Goal: Check status: Check status

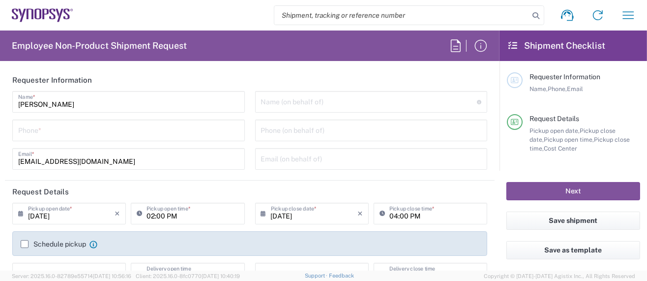
type input "Department"
type input "US01, SG, MSIP2, R&D 510464"
type input "[GEOGRAPHIC_DATA]"
type input "Delivered at Place"
type input "[US_STATE]"
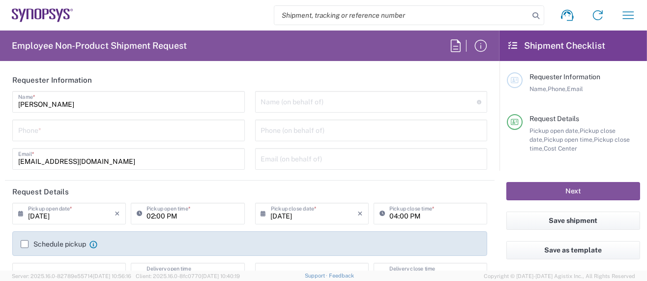
type input "[GEOGRAPHIC_DATA]"
type input "Hillsboro US03"
click at [620, 18] on icon "button" at bounding box center [628, 15] width 16 height 16
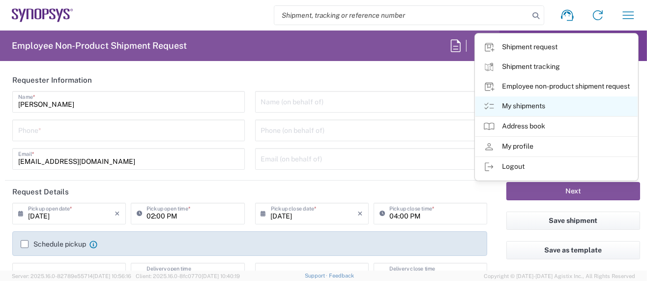
click at [526, 107] on link "My shipments" at bounding box center [556, 106] width 162 height 20
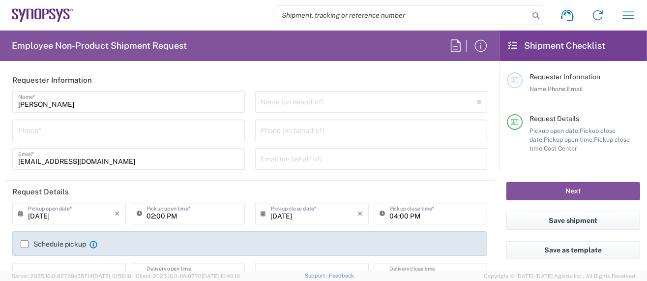
type input "Department"
type input "US01, SG, MSIP2, R&D 510464"
type input "Delivered at Place"
type input "[GEOGRAPHIC_DATA]"
type input "[US_STATE]"
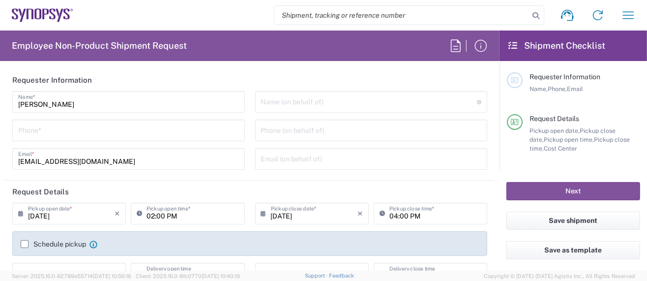
type input "[GEOGRAPHIC_DATA]"
click at [625, 13] on icon "button" at bounding box center [628, 15] width 16 height 16
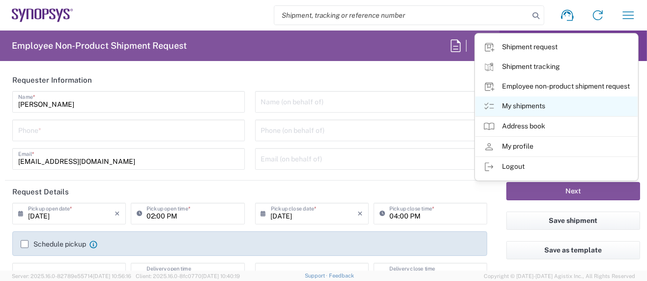
type input "Hillsboro US03"
click at [543, 105] on link "My shipments" at bounding box center [556, 106] width 162 height 20
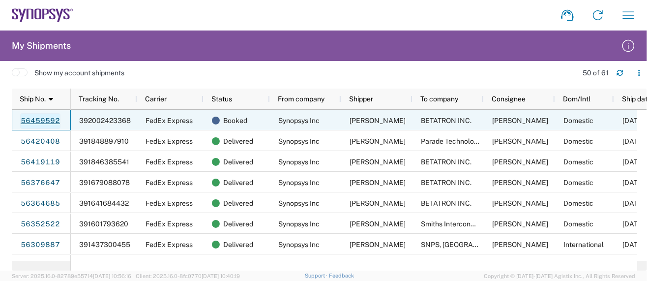
click at [49, 121] on link "56459592" at bounding box center [40, 121] width 40 height 16
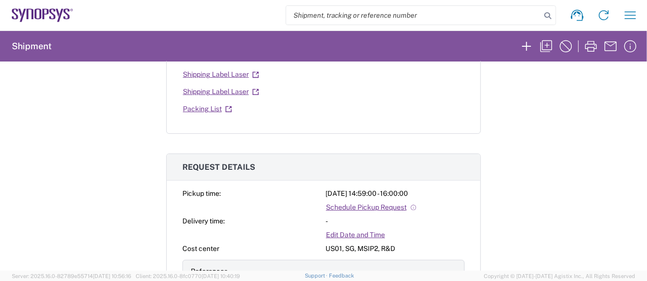
scroll to position [327, 0]
